Goal: Information Seeking & Learning: Learn about a topic

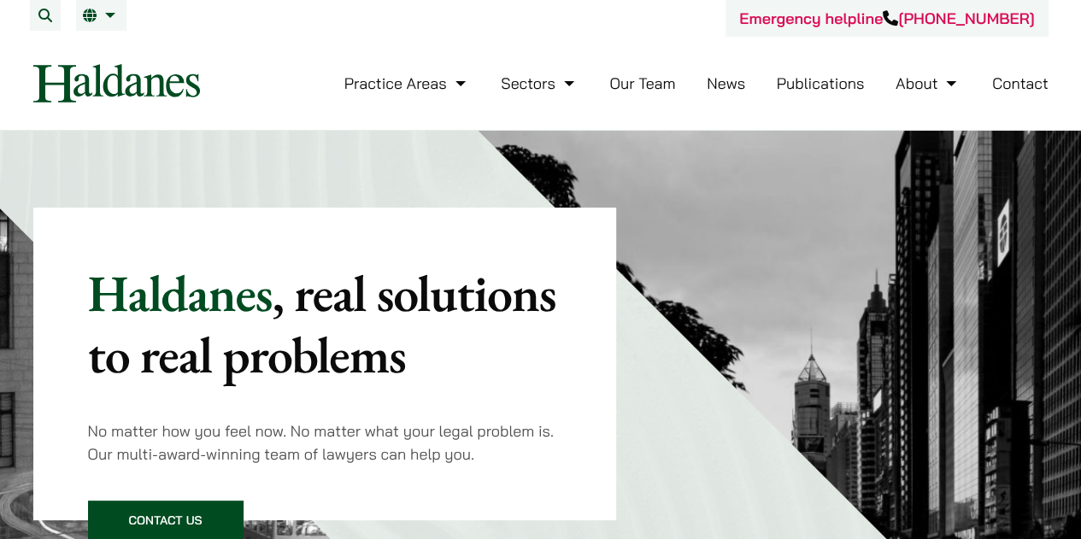
click at [641, 86] on link "Our Team" at bounding box center [642, 83] width 66 height 20
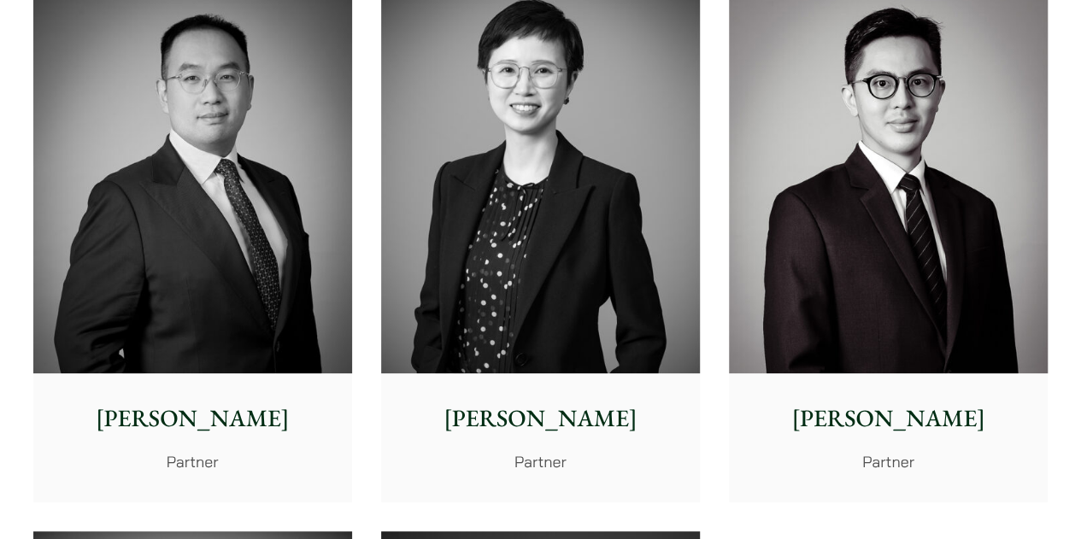
scroll to position [3268, 0]
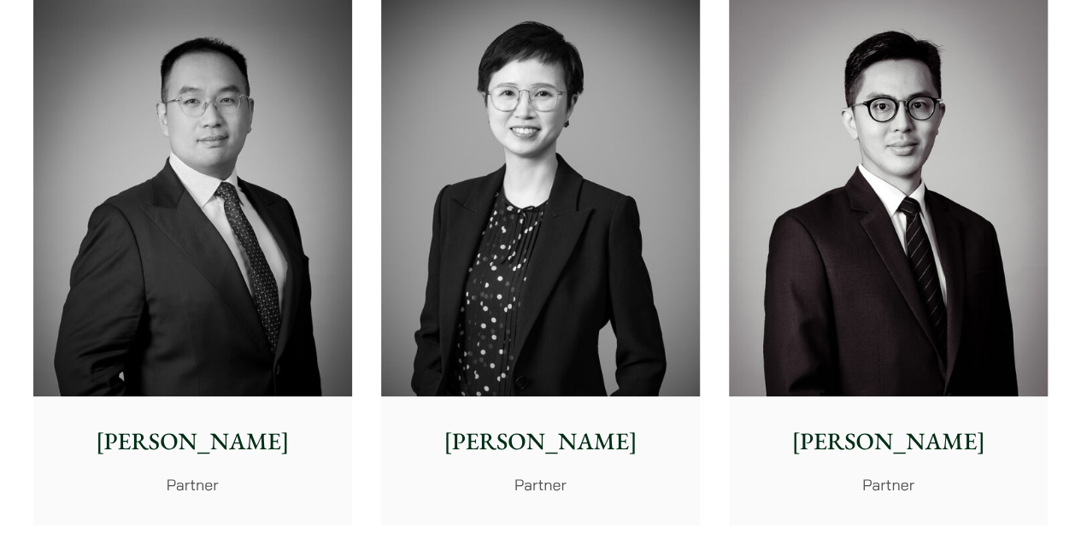
click at [653, 284] on img at bounding box center [540, 196] width 319 height 399
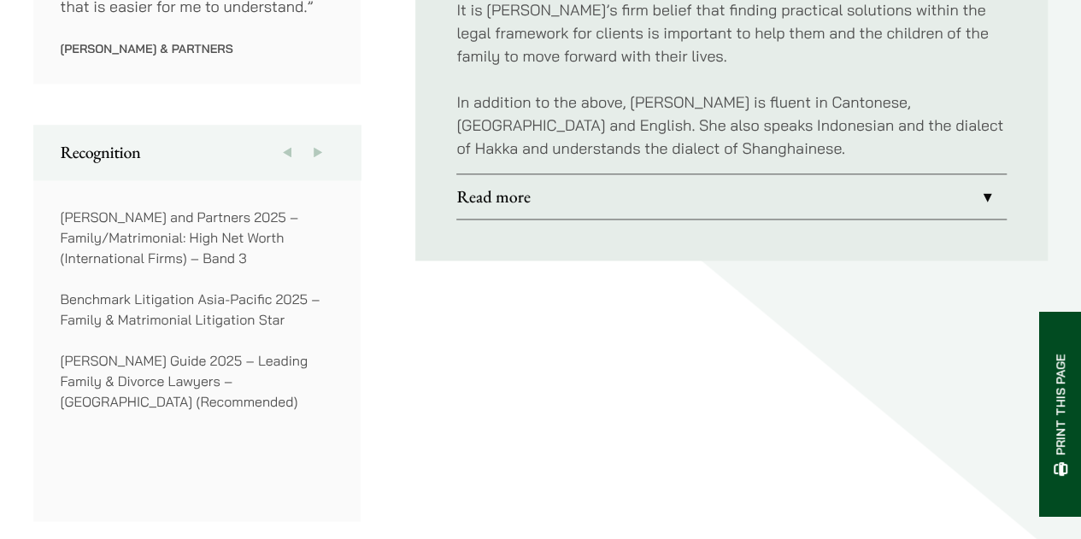
scroll to position [1087, 0]
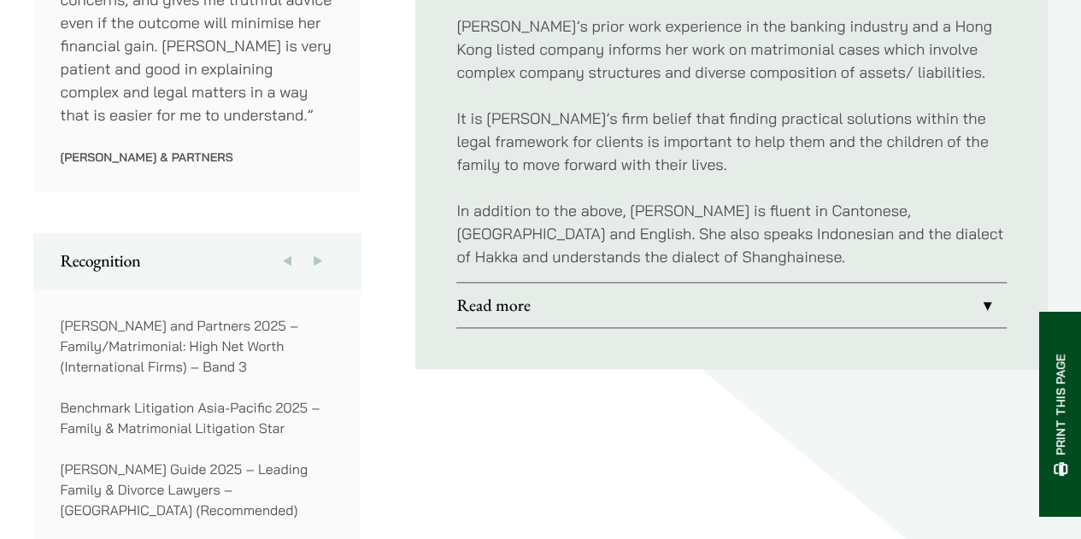
click at [984, 283] on link "Read more" at bounding box center [731, 305] width 550 height 44
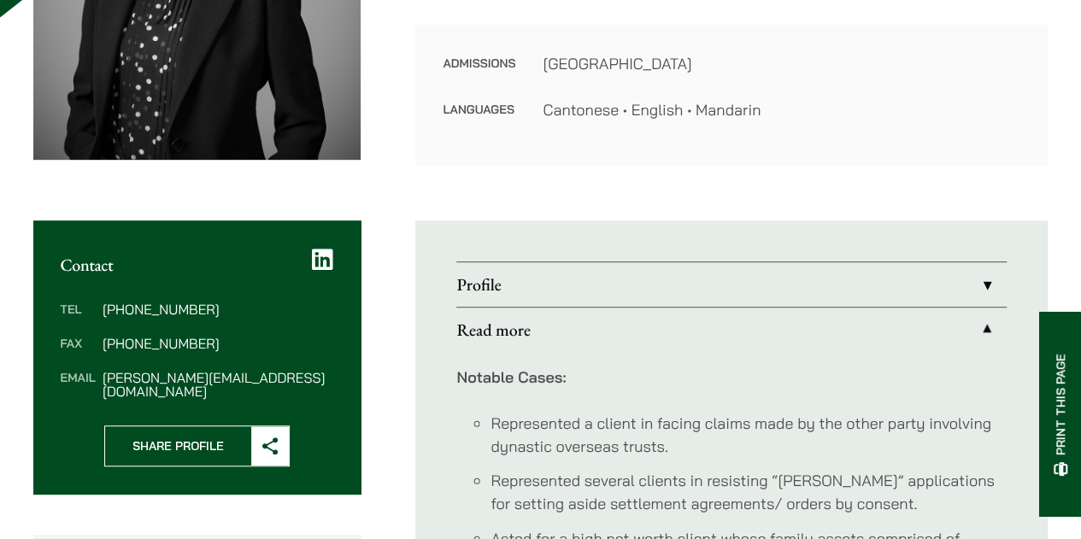
scroll to position [513, 0]
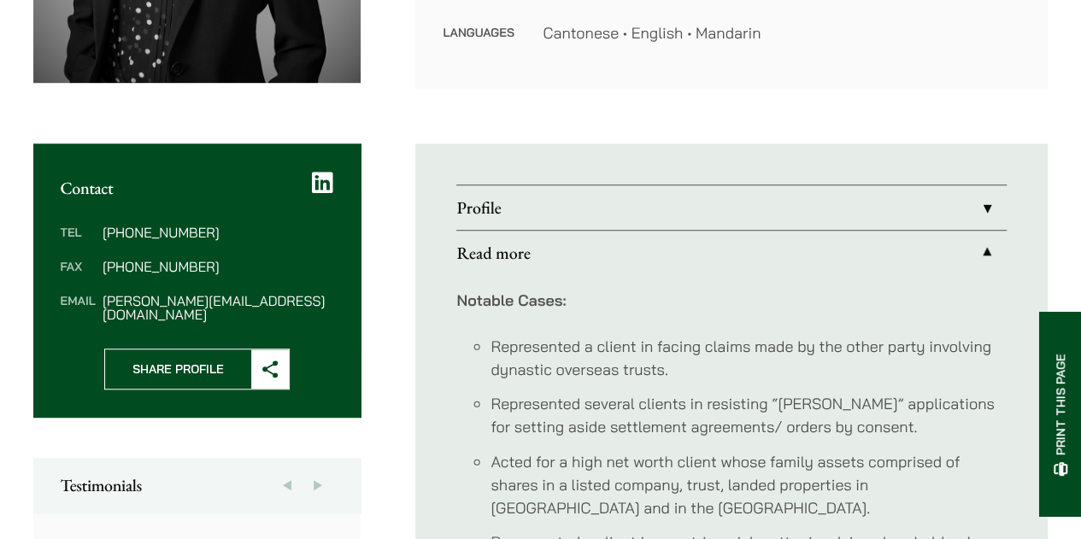
click at [987, 204] on link "Profile" at bounding box center [731, 207] width 550 height 44
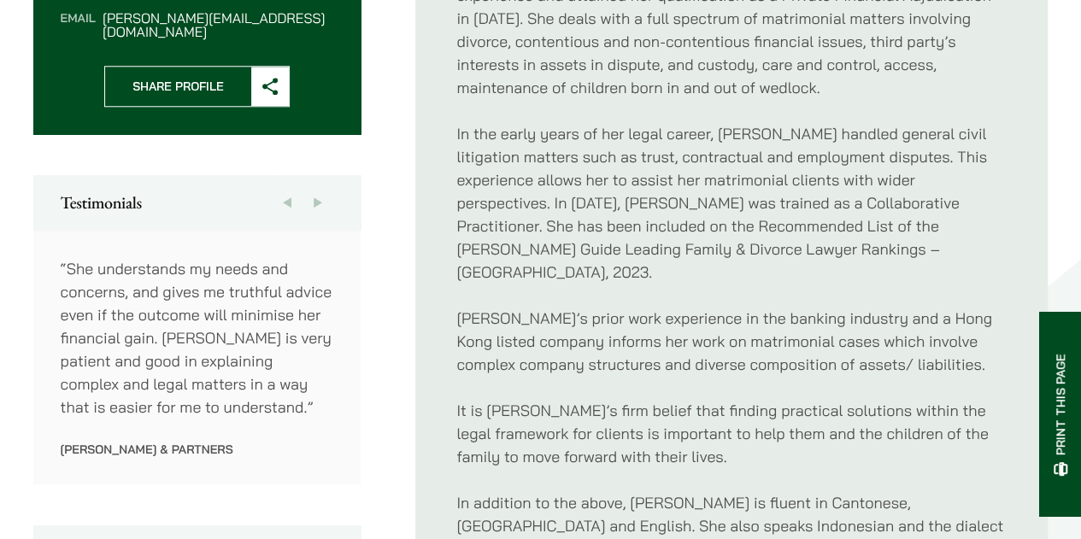
scroll to position [769, 0]
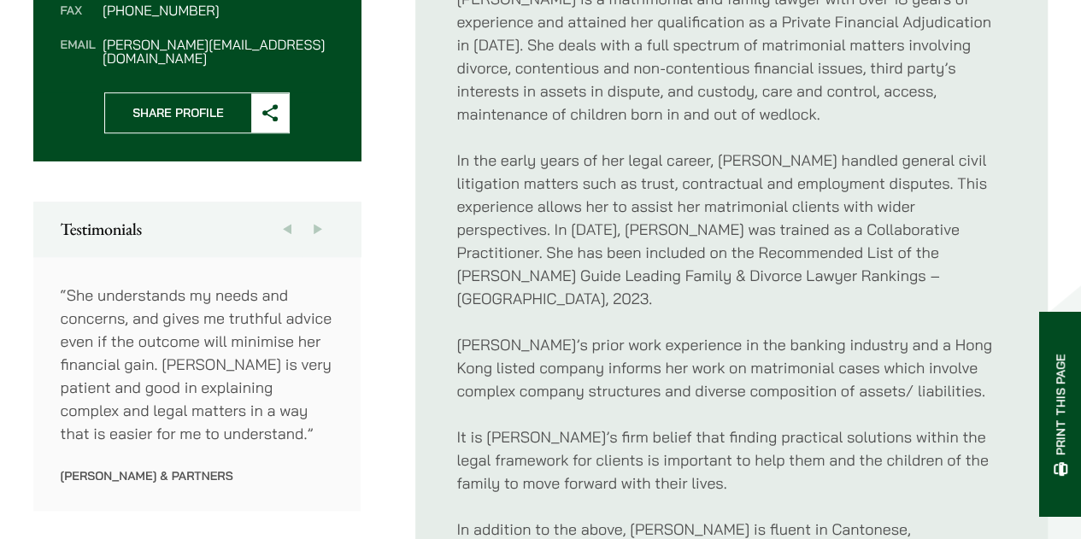
click at [313, 214] on button "Next" at bounding box center [317, 229] width 31 height 55
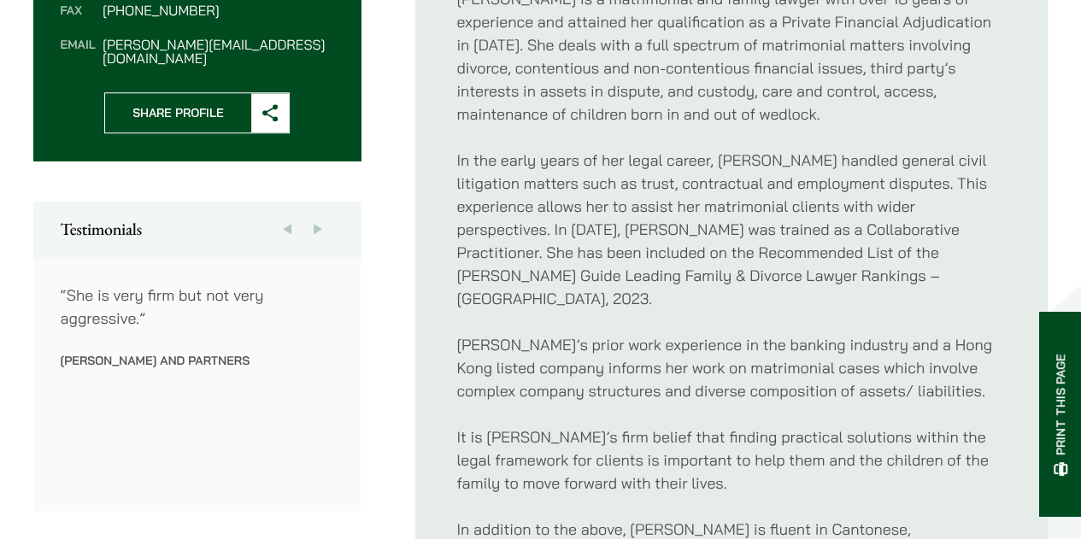
click at [288, 214] on button "Previous" at bounding box center [287, 229] width 31 height 55
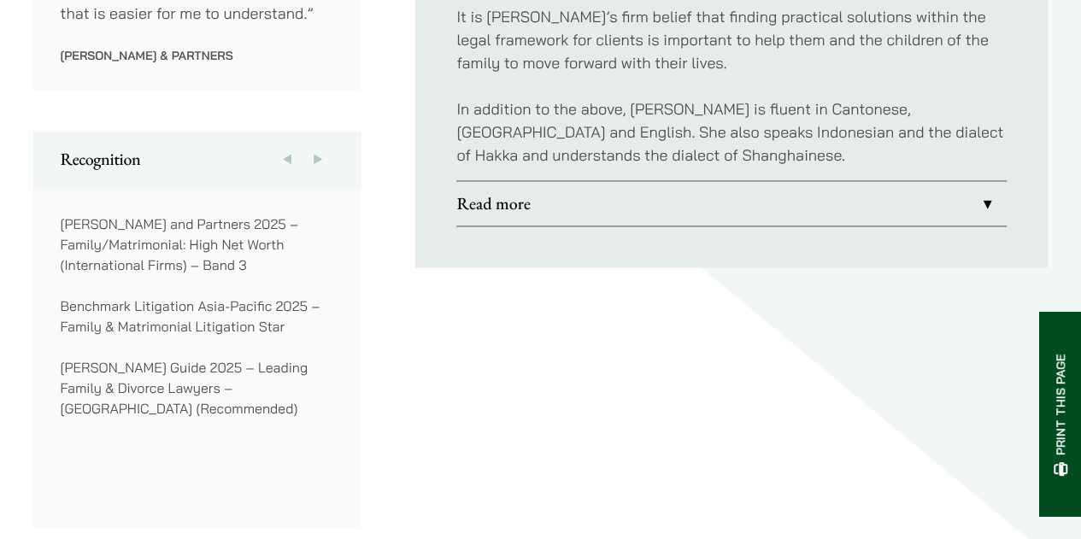
scroll to position [1196, 0]
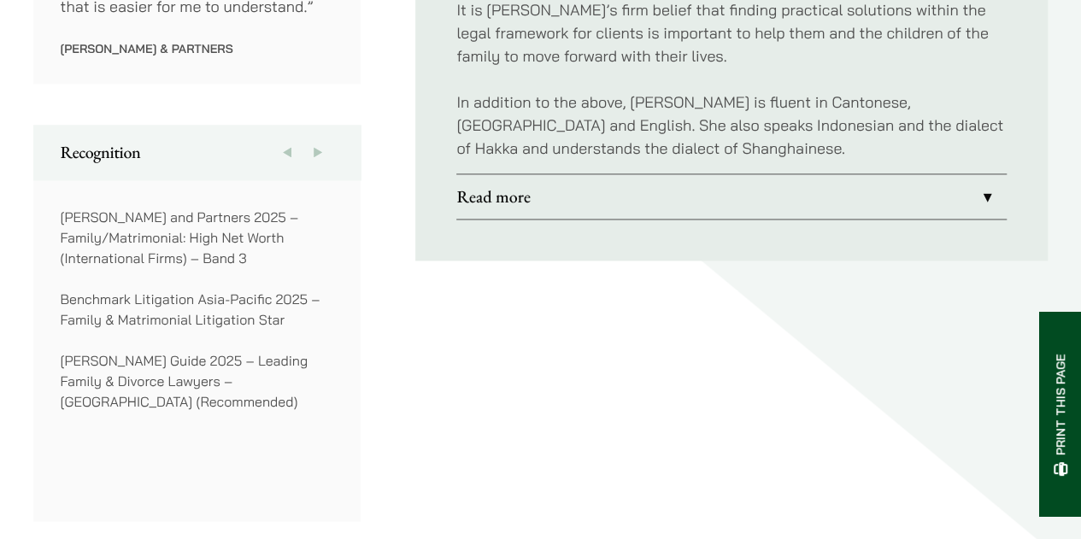
click at [287, 138] on button "Previous" at bounding box center [287, 152] width 31 height 55
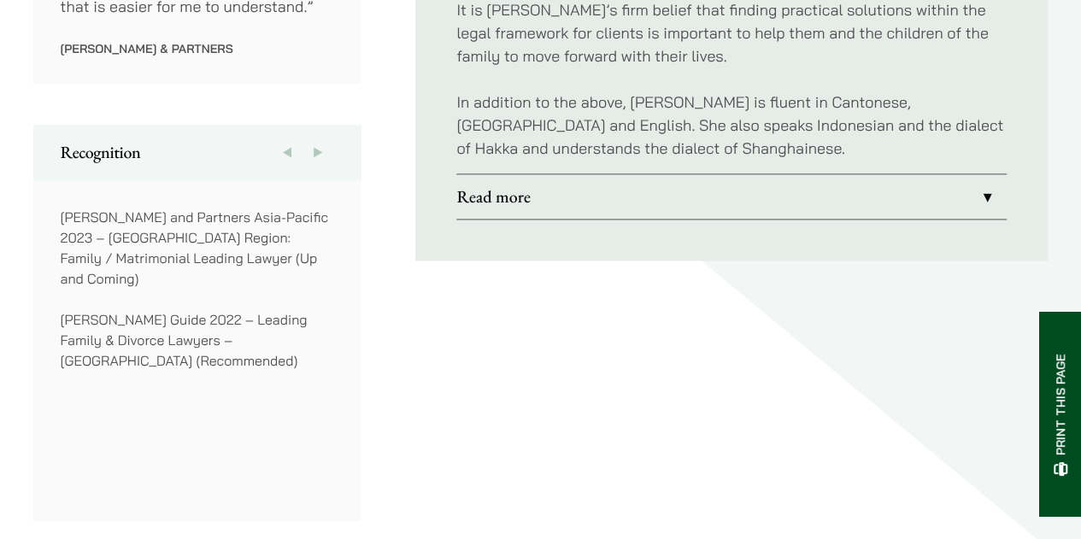
click at [287, 138] on button "Previous" at bounding box center [287, 152] width 31 height 55
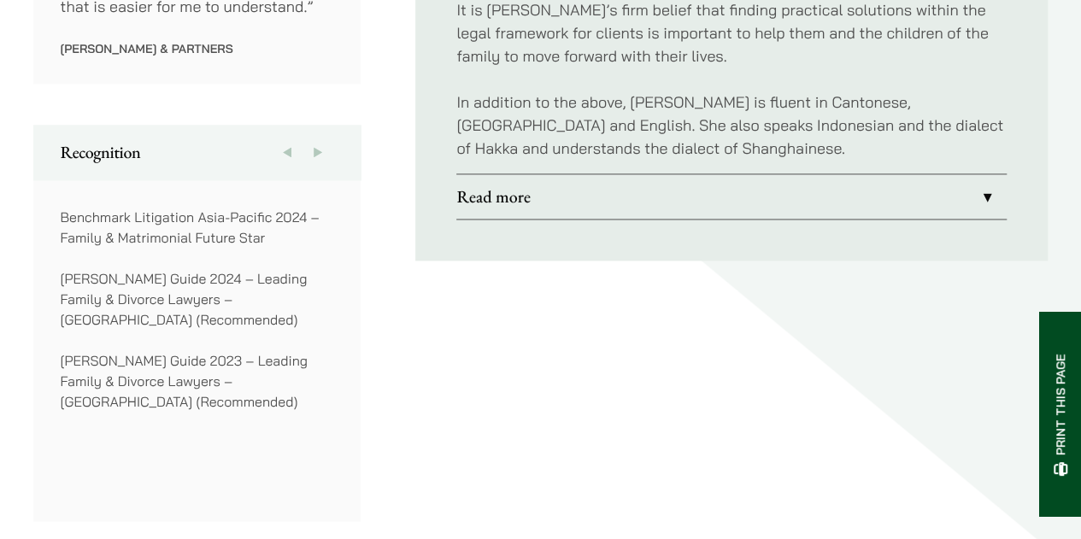
click at [287, 138] on button "Previous" at bounding box center [287, 152] width 31 height 55
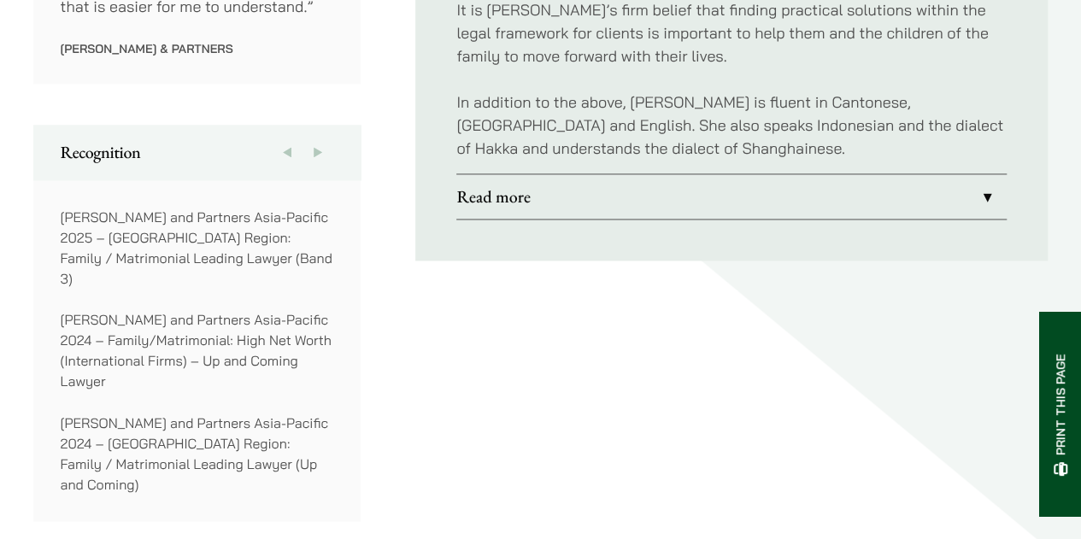
click at [289, 138] on button "Previous" at bounding box center [287, 152] width 31 height 55
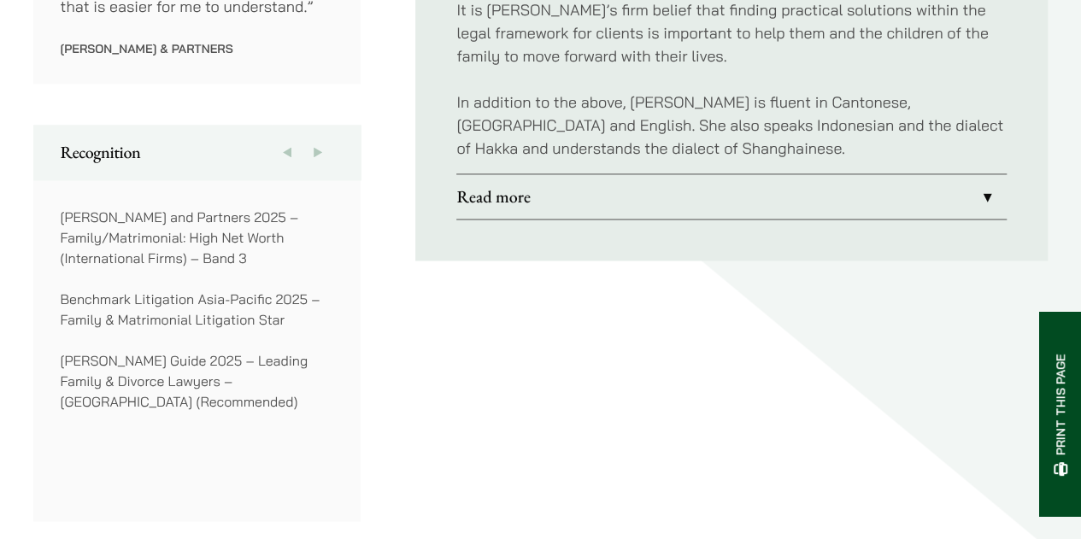
click at [289, 138] on button "Previous" at bounding box center [287, 152] width 31 height 55
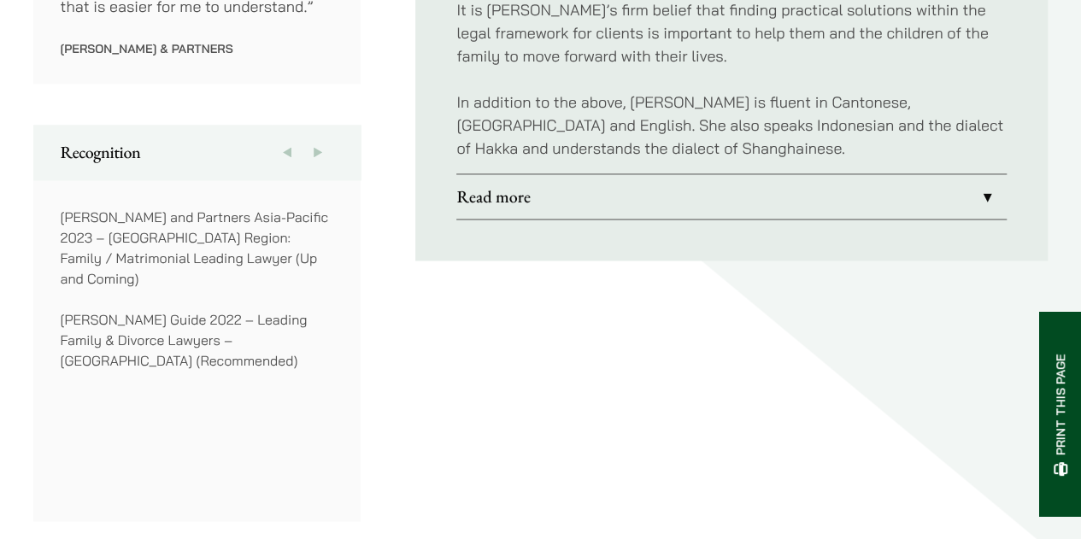
click at [320, 138] on button "Next" at bounding box center [317, 152] width 31 height 55
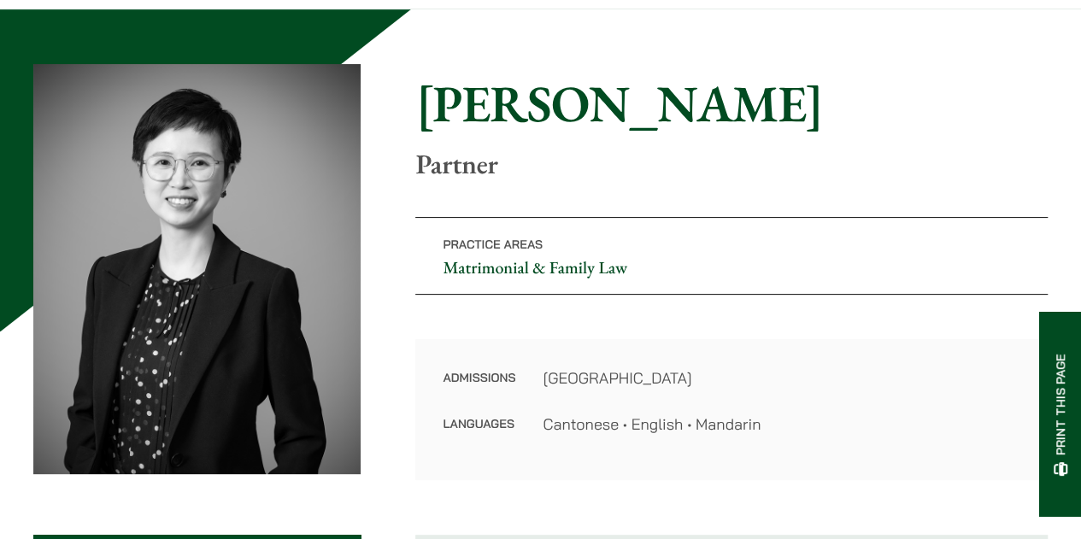
scroll to position [0, 0]
